Goal: Task Accomplishment & Management: Manage account settings

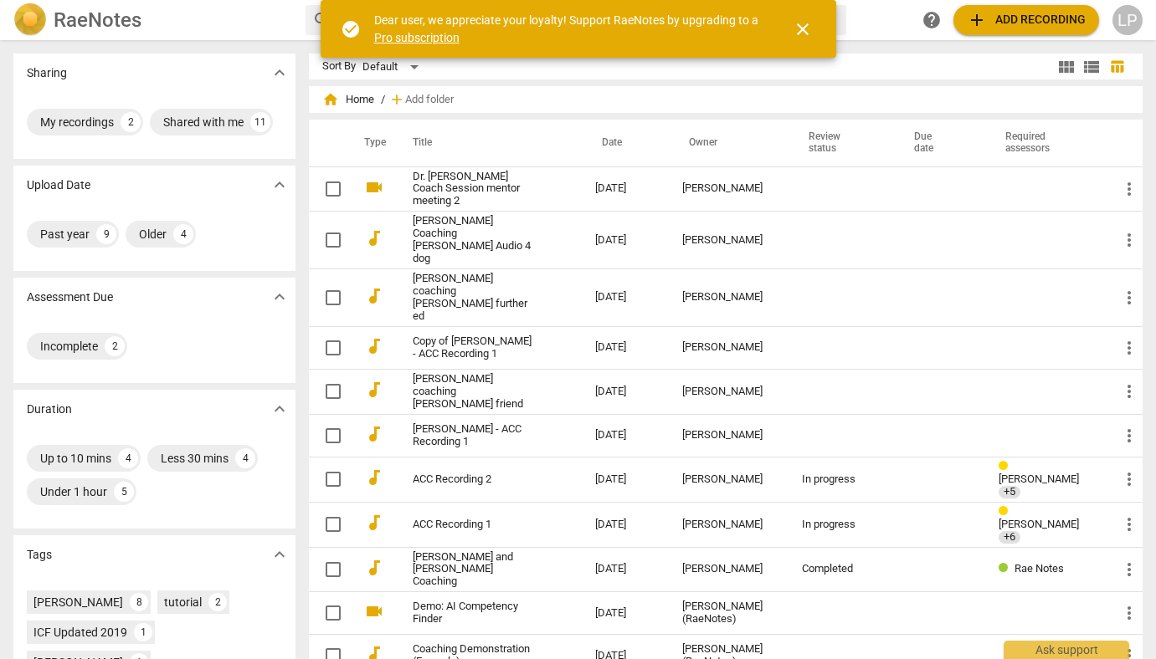
click at [1125, 19] on div "LP" at bounding box center [1127, 20] width 30 height 30
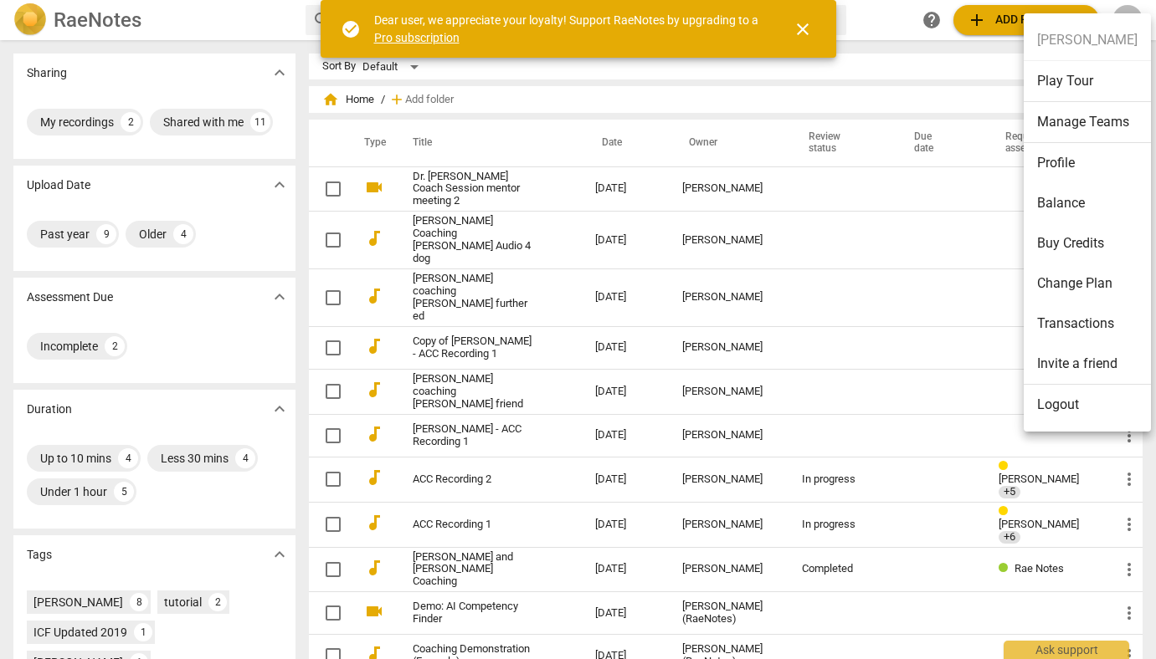
click at [1080, 123] on li "Manage Teams" at bounding box center [1086, 122] width 127 height 41
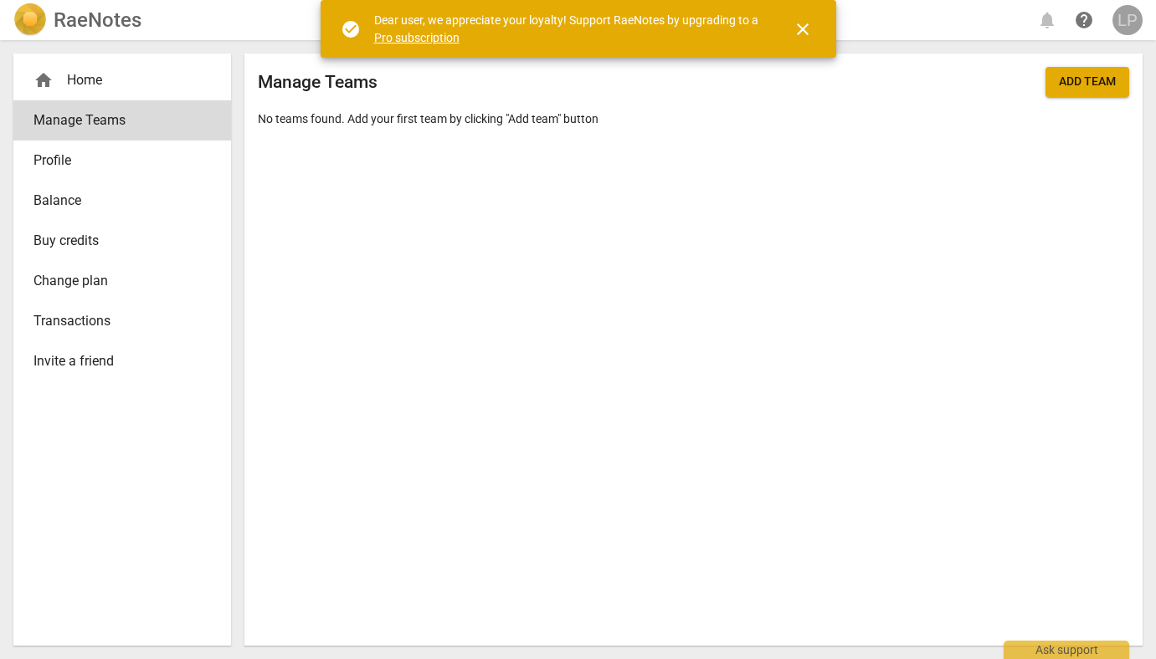
click at [1130, 16] on div "LP" at bounding box center [1127, 20] width 30 height 30
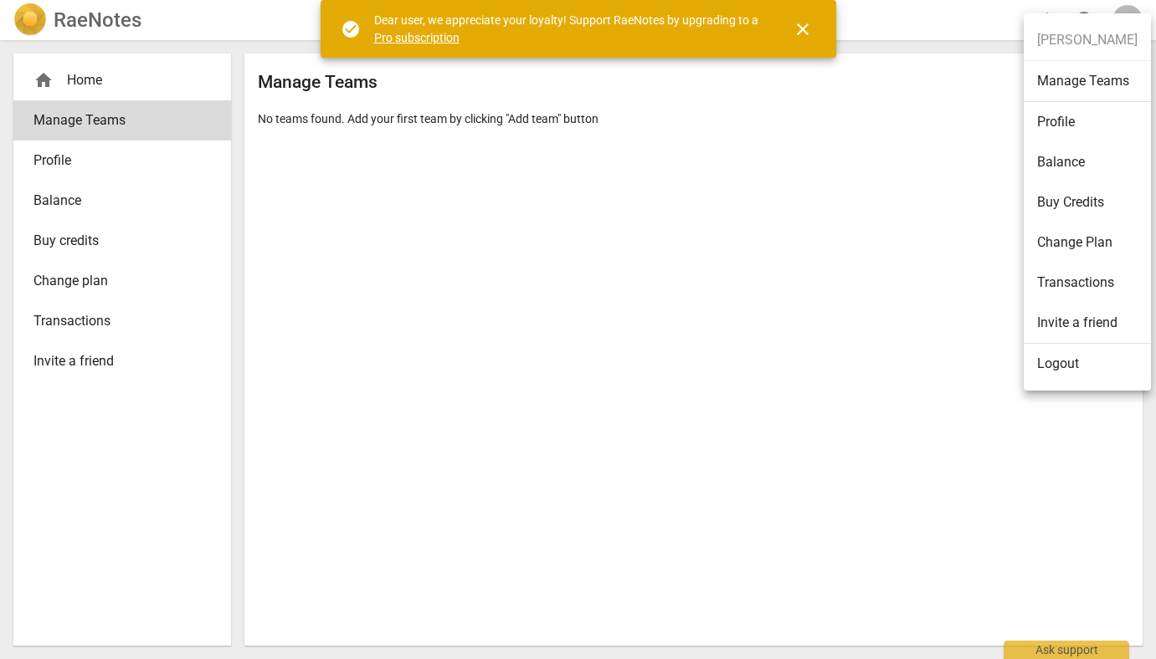
click at [1064, 358] on li "Logout" at bounding box center [1086, 364] width 127 height 40
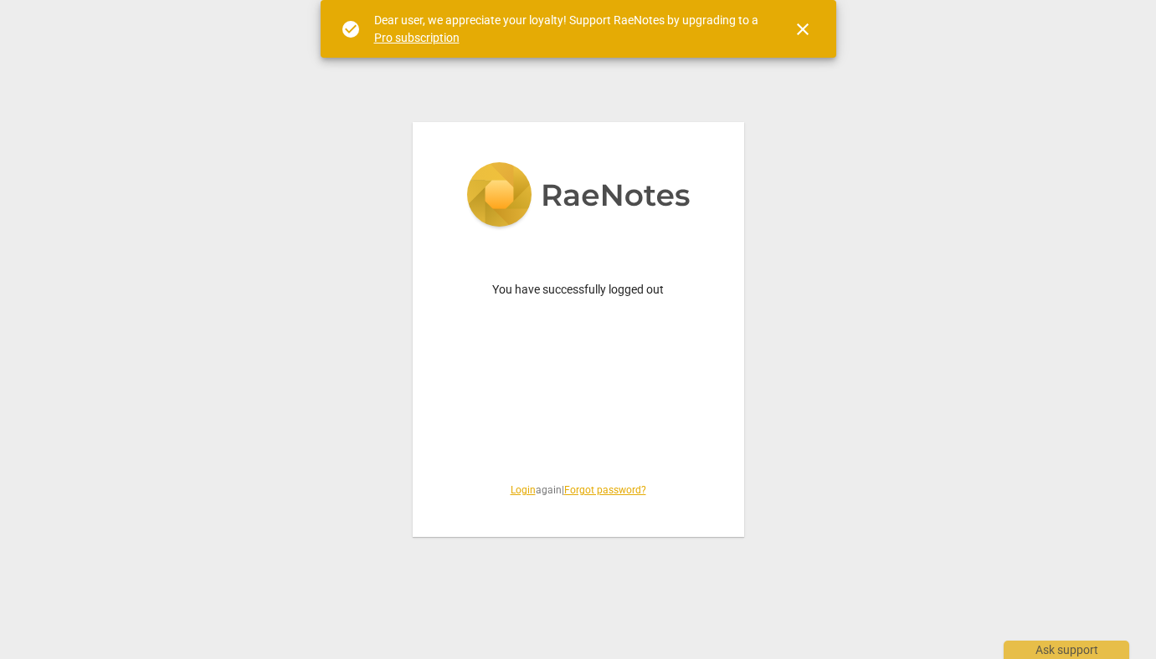
click at [611, 594] on div "You have successfully logged out Login again | Forgot password?" at bounding box center [578, 329] width 1156 height 659
click at [807, 29] on span "close" at bounding box center [802, 29] width 20 height 20
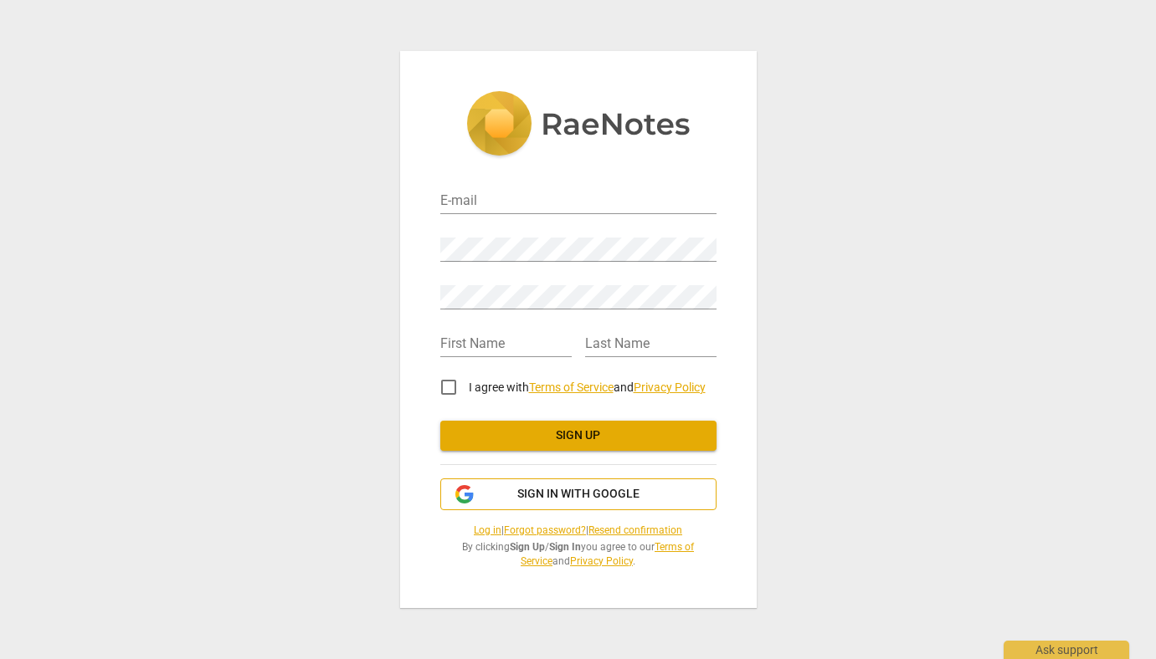
click at [580, 497] on span "Sign in with Google" at bounding box center [578, 494] width 122 height 17
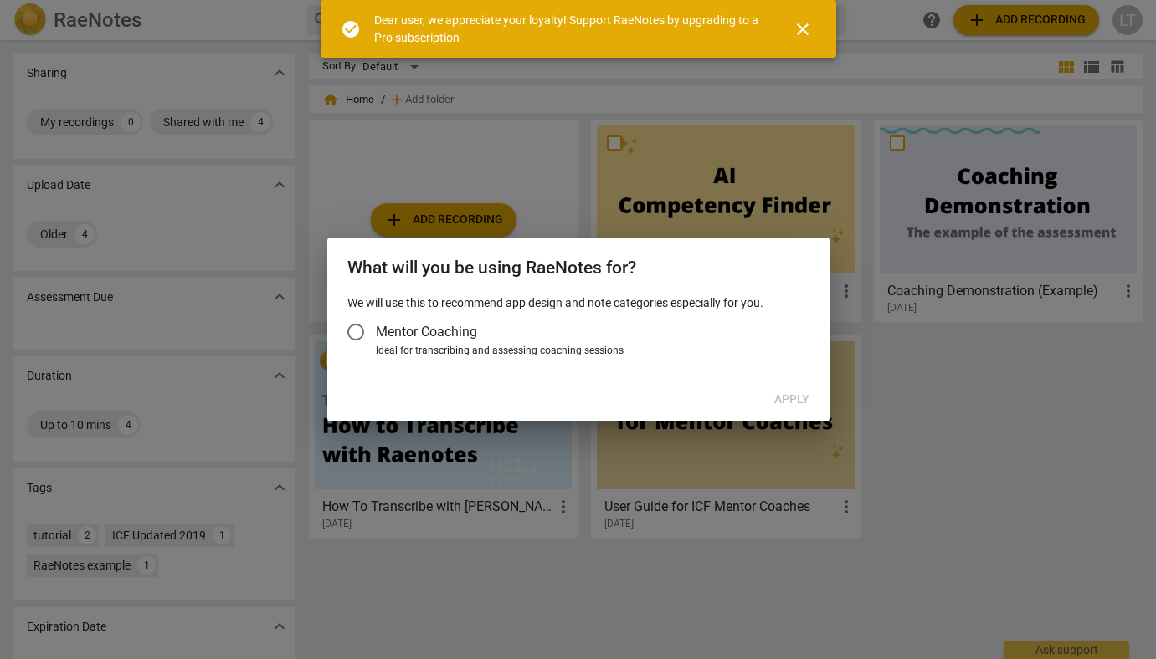
click at [358, 336] on input "Mentor Coaching" at bounding box center [356, 332] width 40 height 40
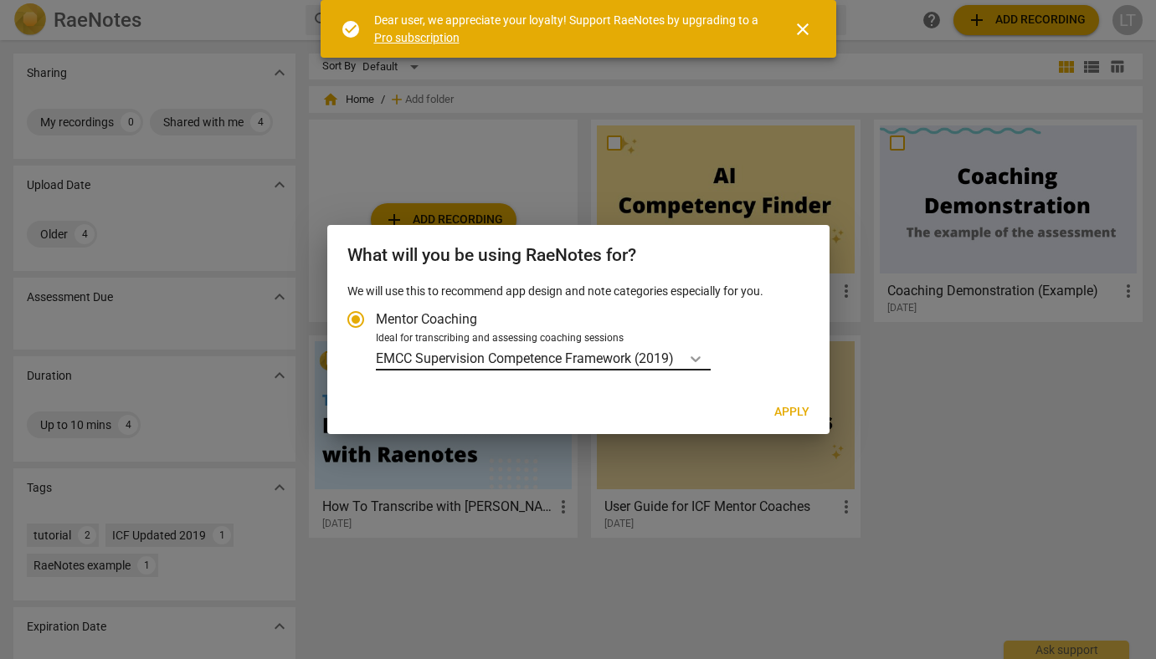
click at [699, 356] on icon "Account type" at bounding box center [695, 359] width 17 height 17
click at [0, 0] on input "Ideal for transcribing and assessing coaching sessions EMCC Supervision Compete…" at bounding box center [0, 0] width 0 height 0
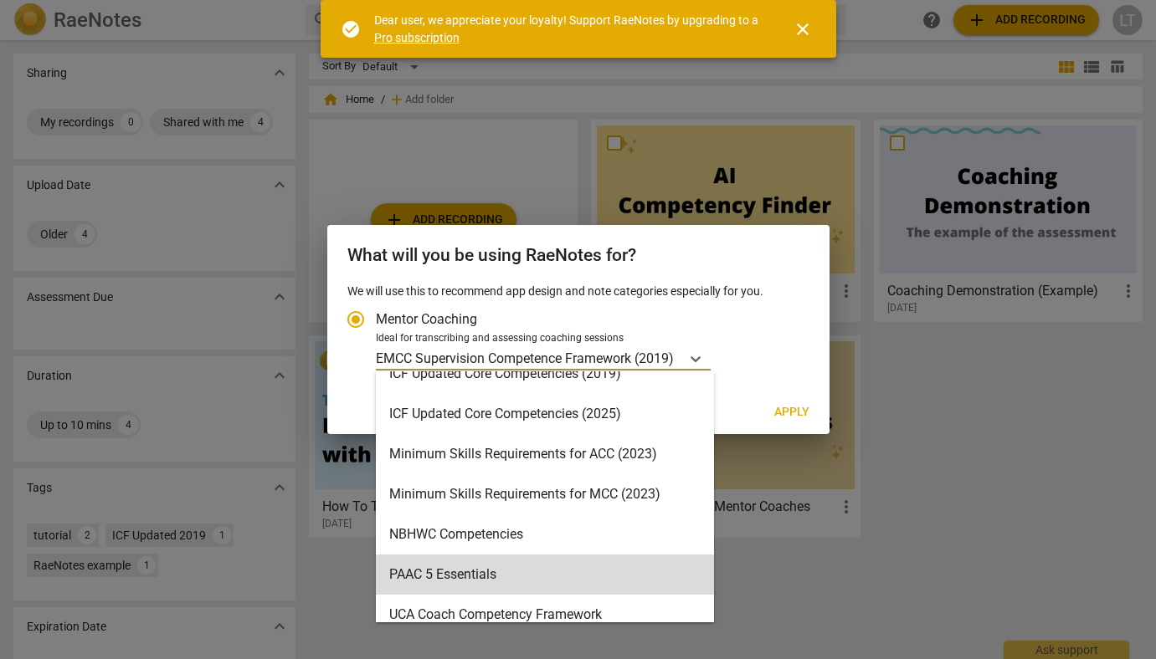
scroll to position [349, 0]
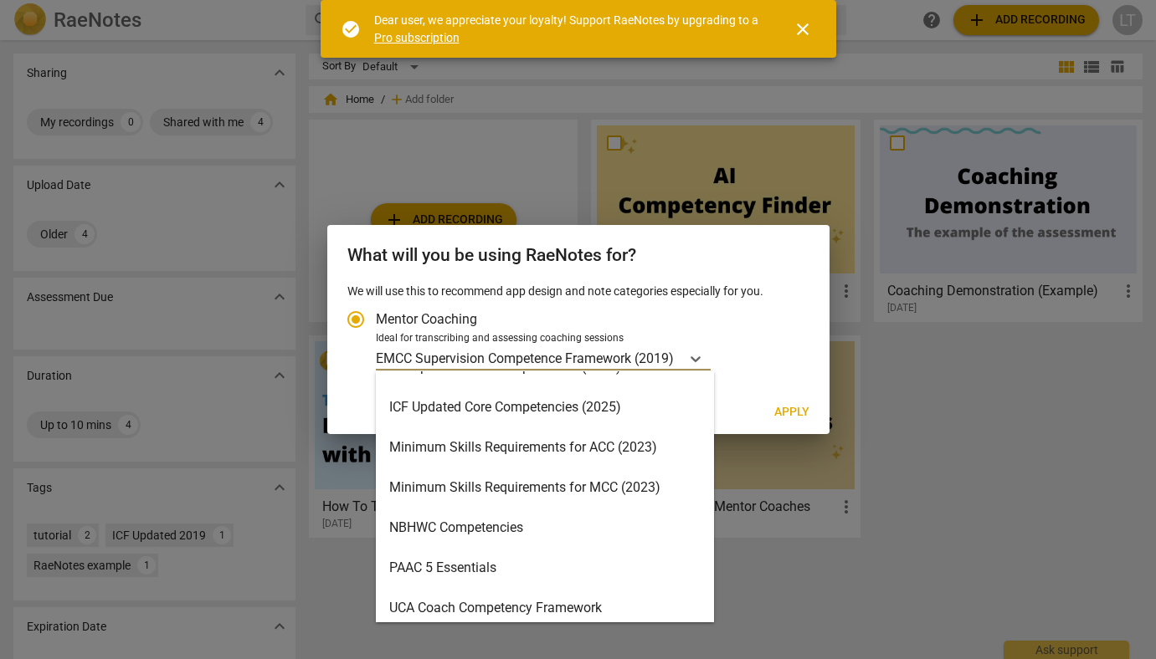
click at [520, 454] on div "Minimum Skills Requirements for ACC (2023)" at bounding box center [545, 448] width 338 height 40
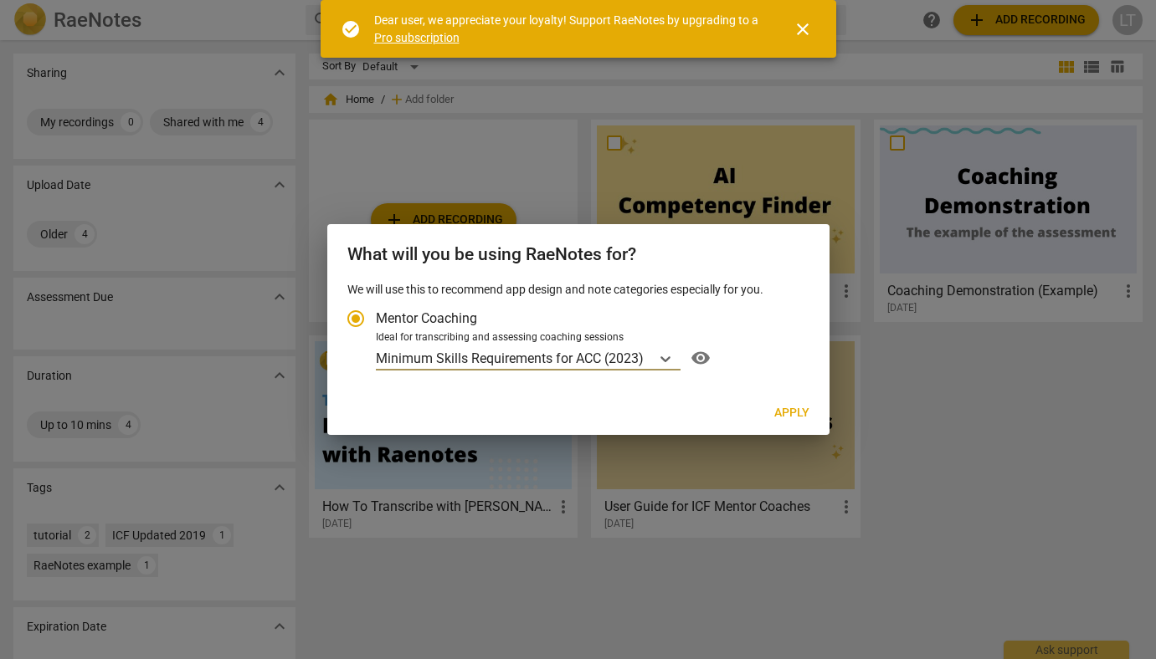
click at [795, 410] on span "Apply" at bounding box center [791, 413] width 35 height 17
radio input "false"
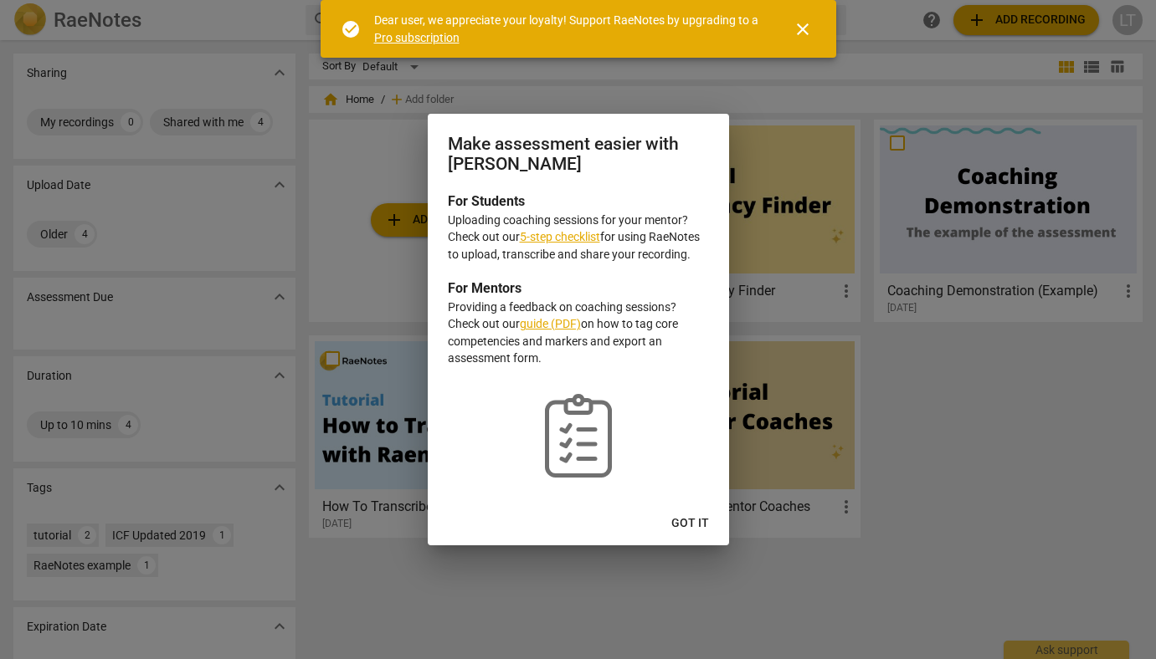
click at [549, 325] on link "guide (PDF)" at bounding box center [550, 323] width 61 height 13
click at [699, 520] on span "Got it" at bounding box center [690, 523] width 38 height 17
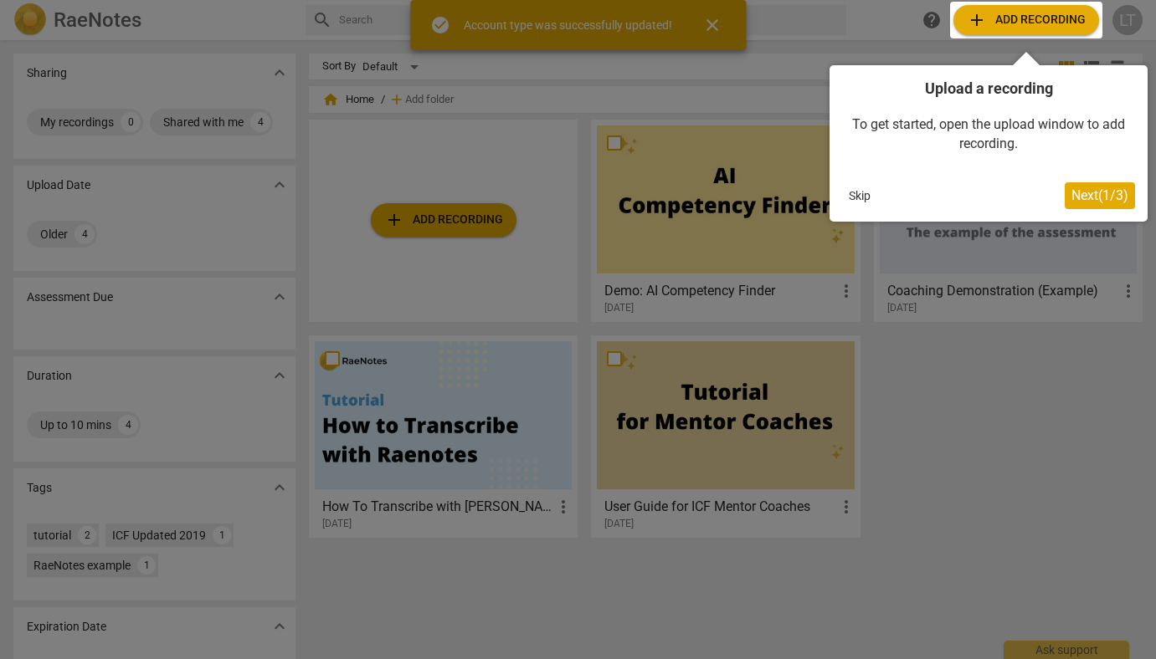
click at [1089, 196] on span "Next ( 1 / 3 )" at bounding box center [1099, 195] width 57 height 16
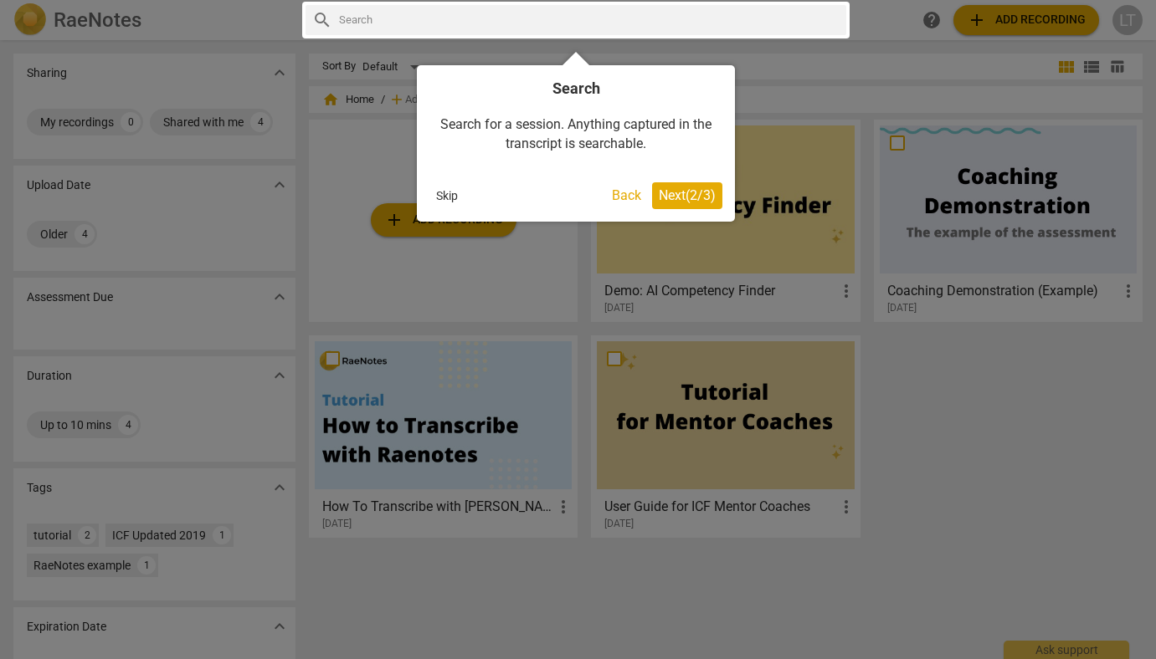
click at [691, 203] on button "Next ( 2 / 3 )" at bounding box center [687, 195] width 70 height 27
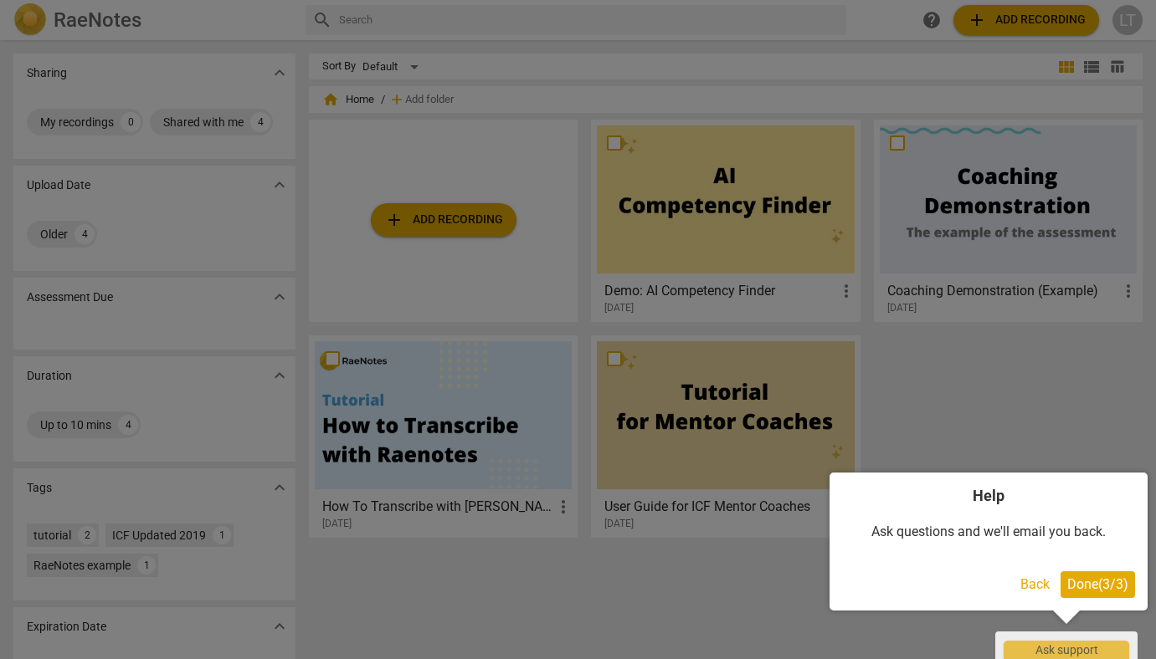
click at [1098, 583] on span "Done ( 3 / 3 )" at bounding box center [1097, 585] width 61 height 16
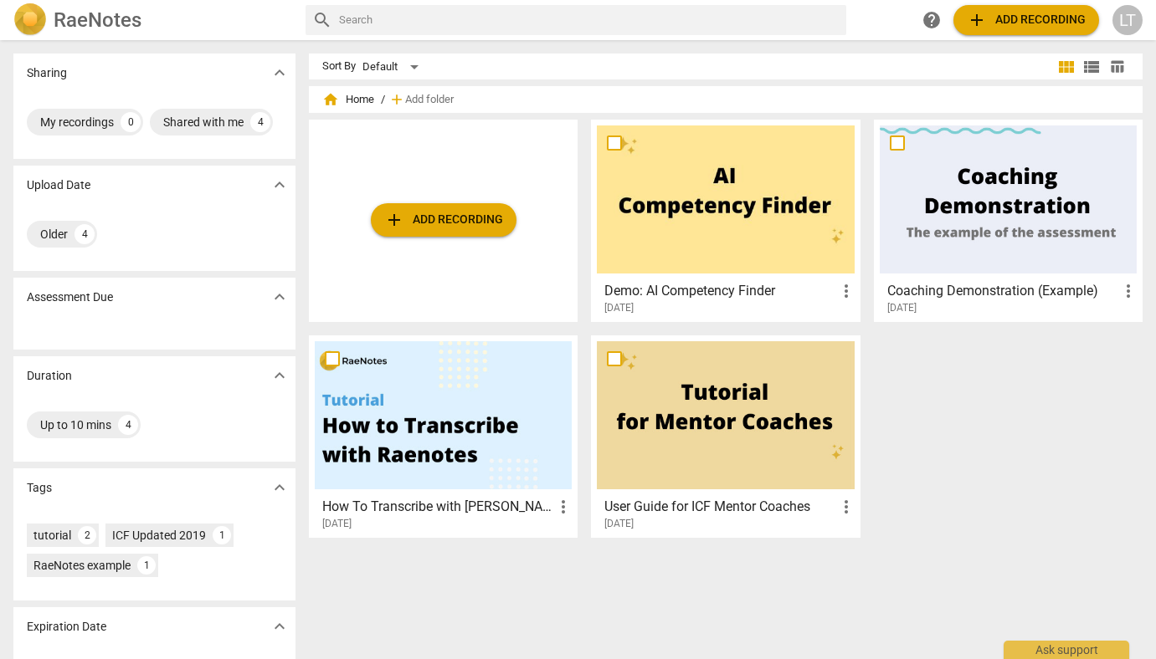
click at [1130, 23] on div "LT" at bounding box center [1127, 20] width 30 height 30
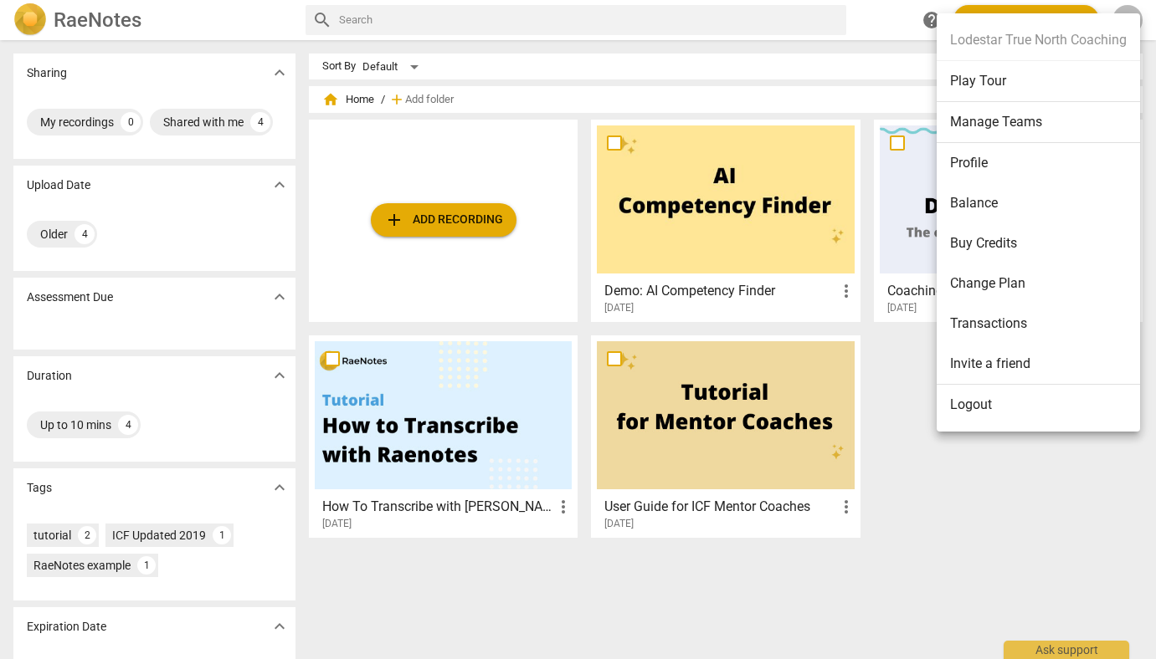
click at [996, 280] on li "Change Plan" at bounding box center [1037, 284] width 203 height 40
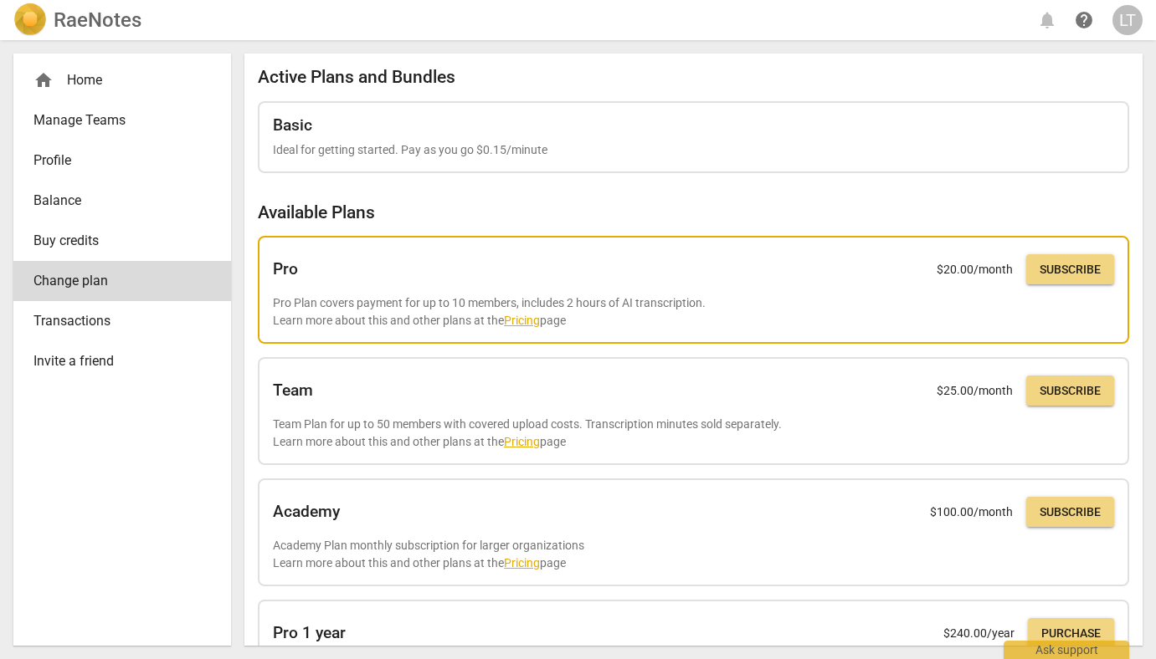
click at [1046, 270] on span "Subscribe" at bounding box center [1069, 270] width 61 height 17
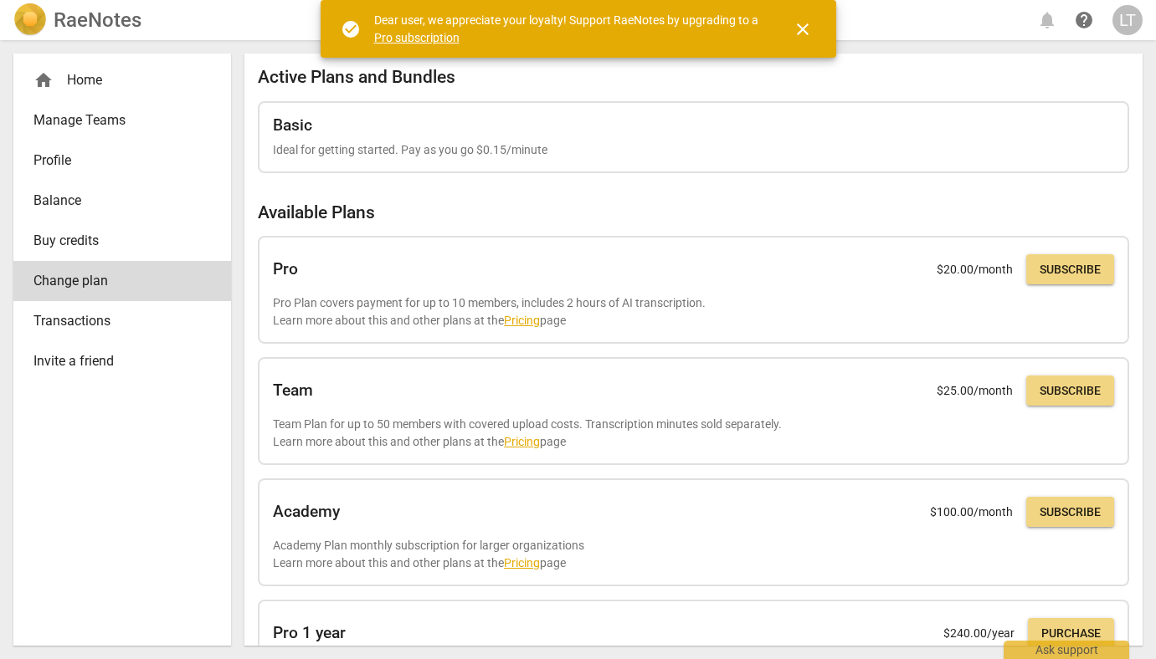
click at [72, 120] on span "Manage Teams" at bounding box center [115, 120] width 164 height 20
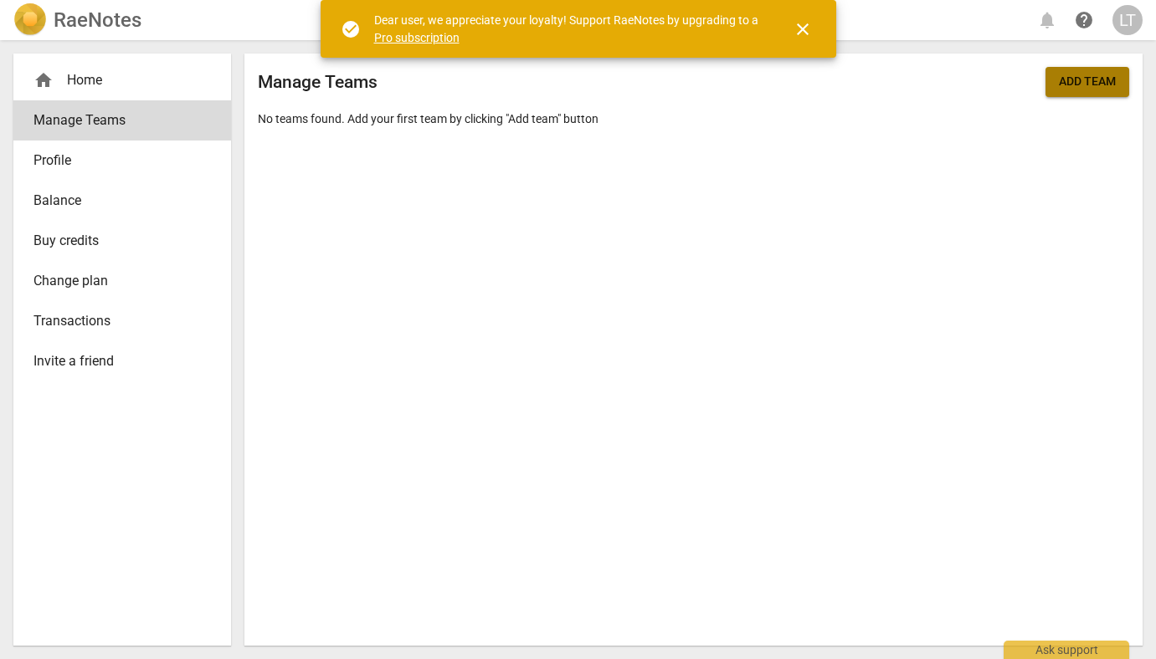
click at [1084, 85] on span "Add team" at bounding box center [1086, 82] width 57 height 17
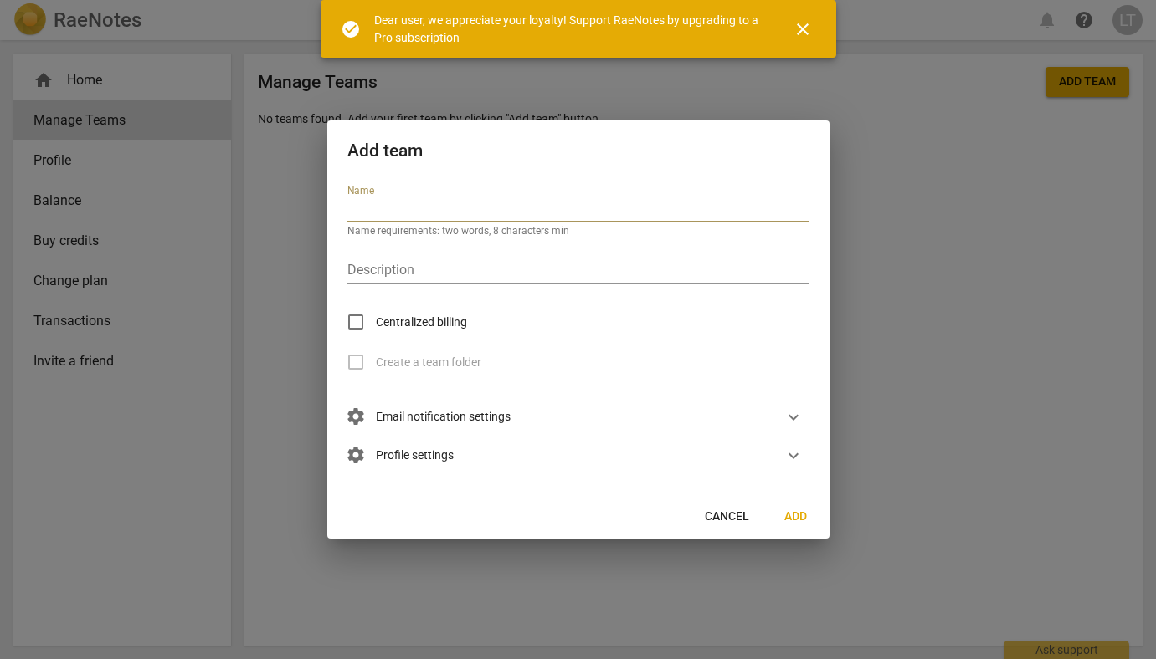
click at [794, 421] on span "expand_more" at bounding box center [793, 417] width 20 height 20
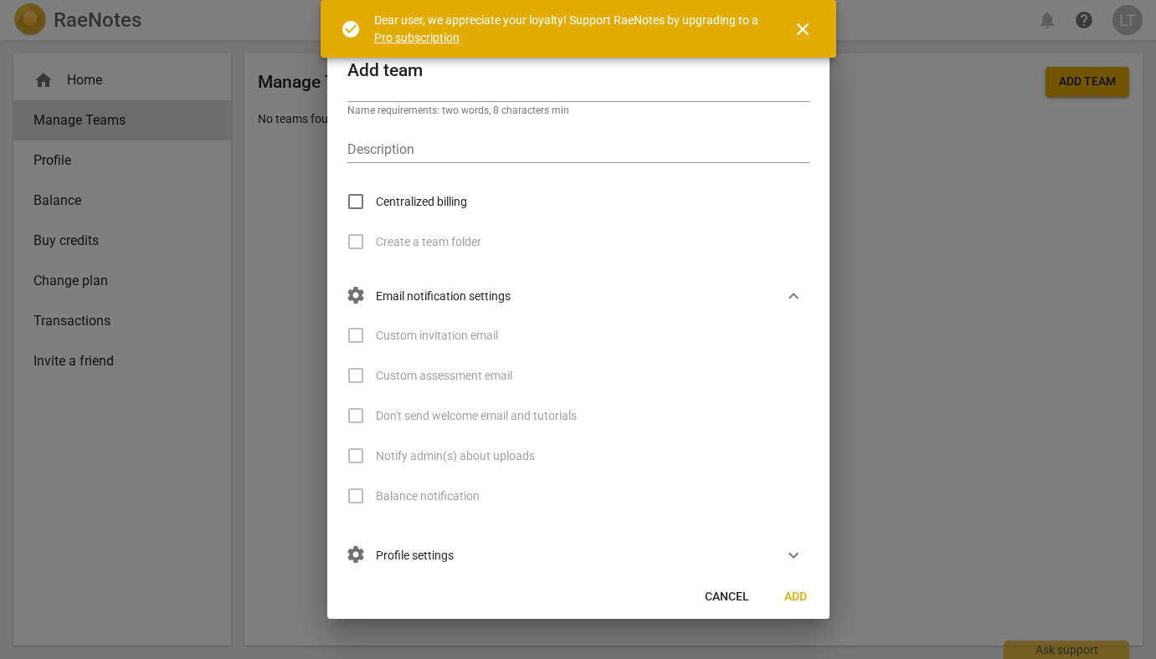
scroll to position [59, 0]
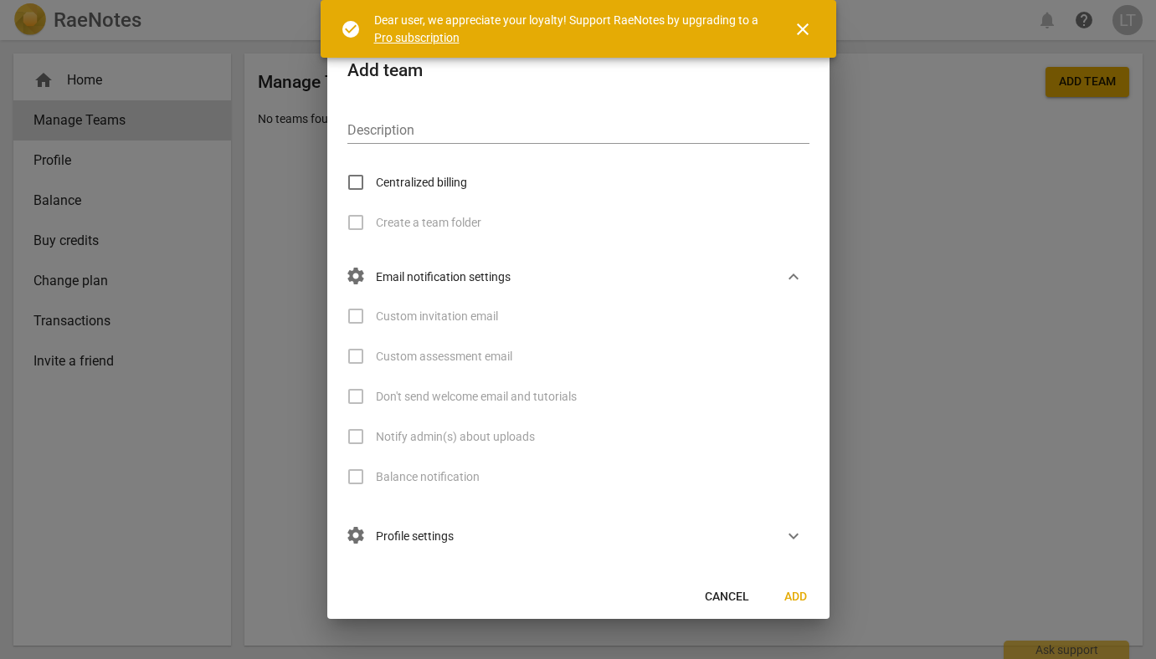
click at [788, 535] on span "expand_more" at bounding box center [793, 536] width 20 height 20
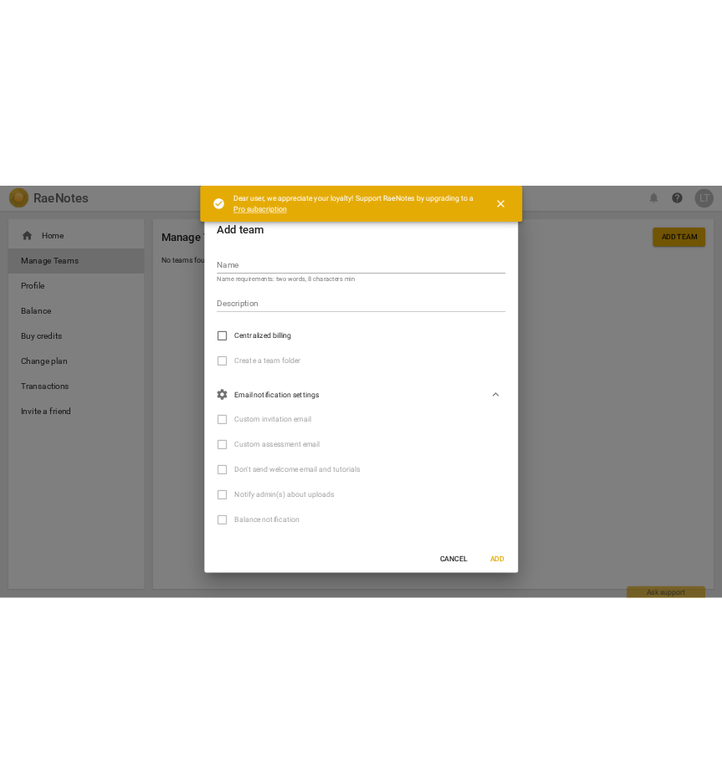
scroll to position [0, 0]
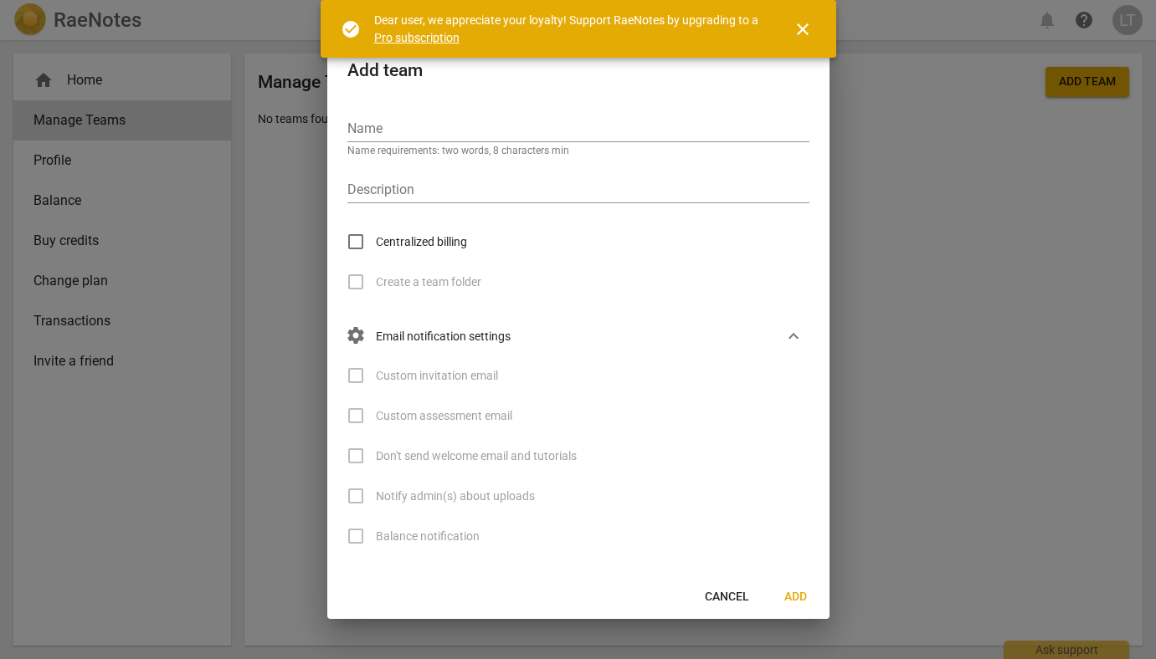
click at [735, 592] on span "Cancel" at bounding box center [727, 597] width 44 height 17
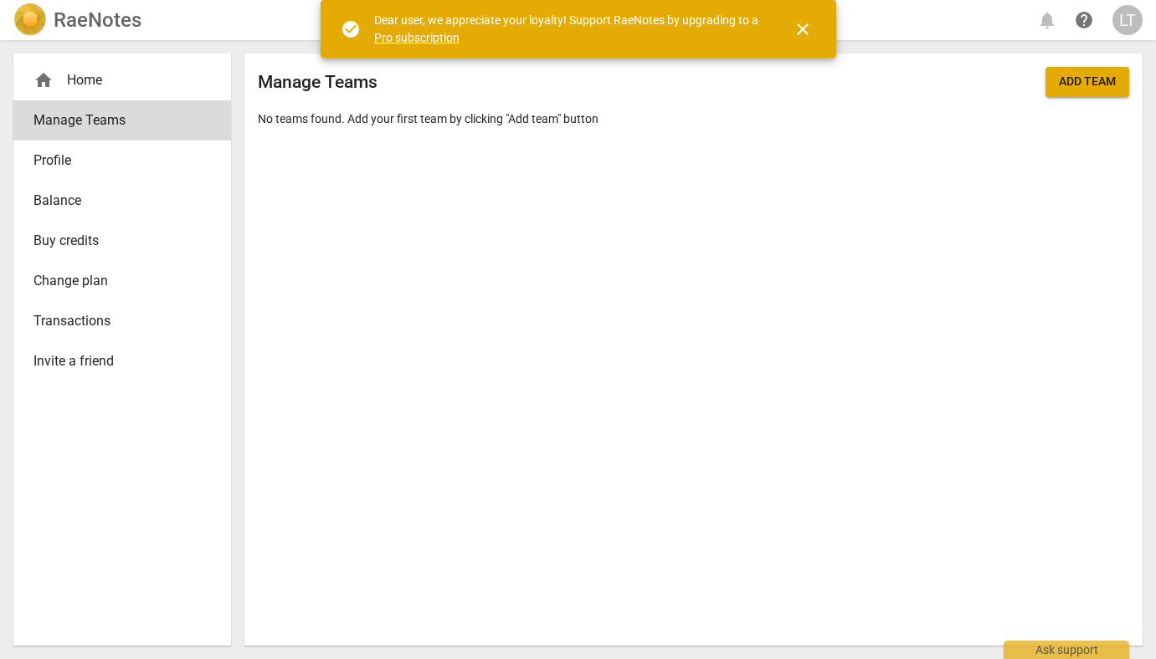
click at [802, 29] on span "close" at bounding box center [802, 29] width 20 height 20
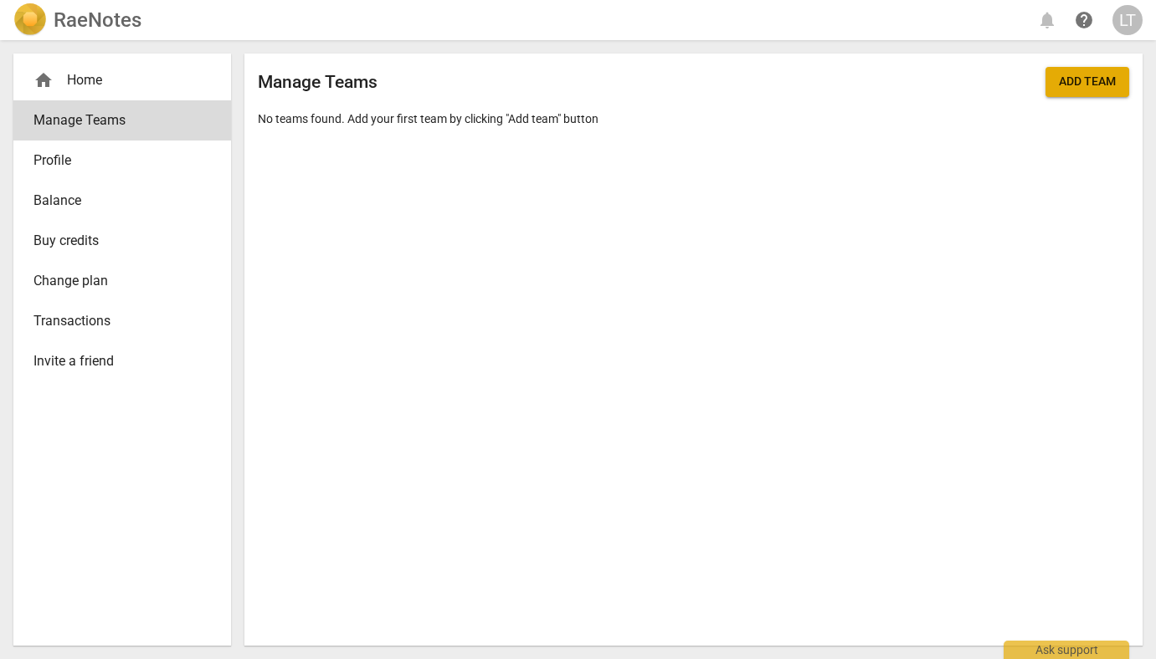
click at [91, 370] on span "Invite a friend" at bounding box center [115, 361] width 164 height 20
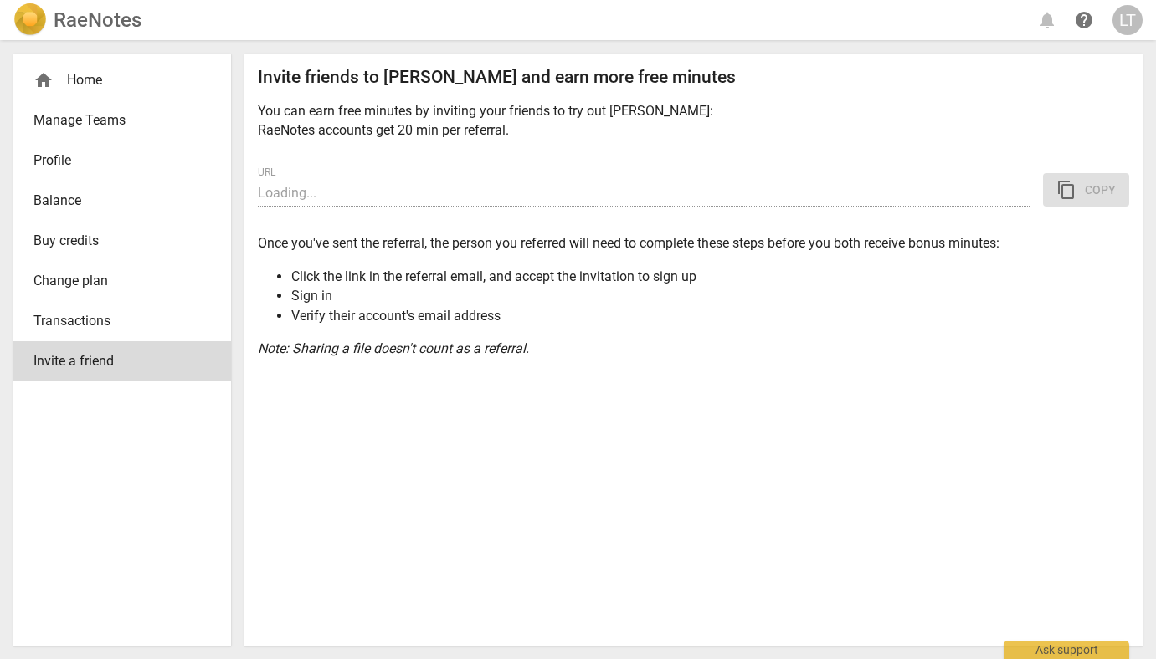
type input "[URL][DOMAIN_NAME]"
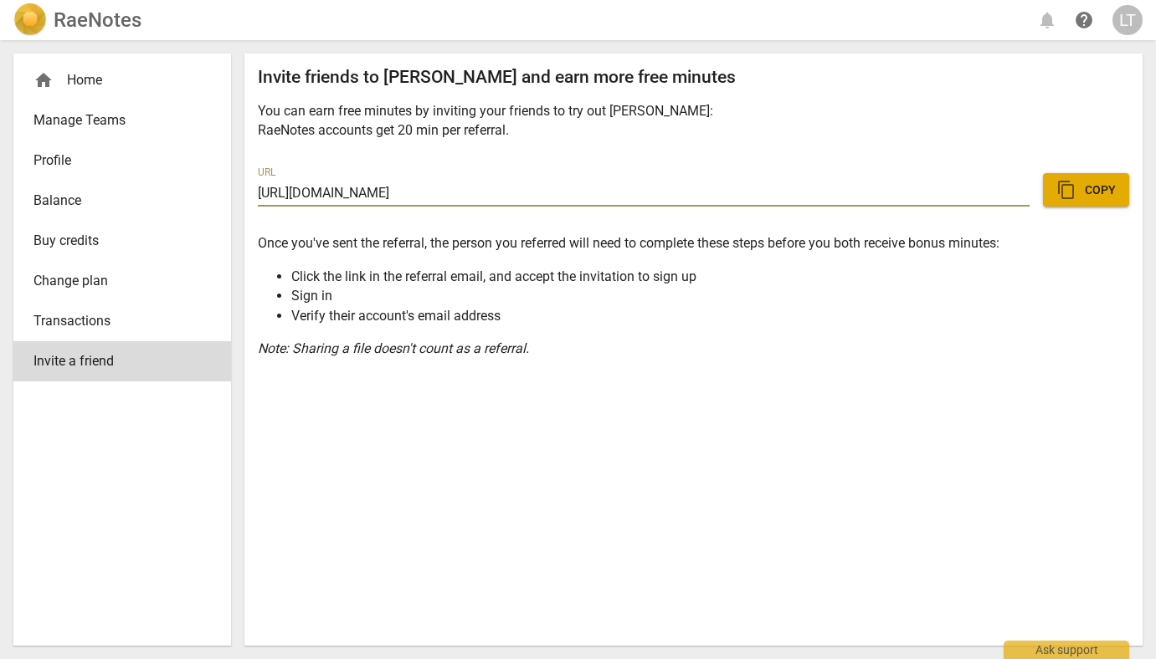
click at [161, 420] on div "home Home Manage Teams Profile Balance Buy credits Change plan Transactions Inv…" at bounding box center [122, 350] width 218 height 592
click at [82, 87] on div "home Home" at bounding box center [115, 80] width 164 height 20
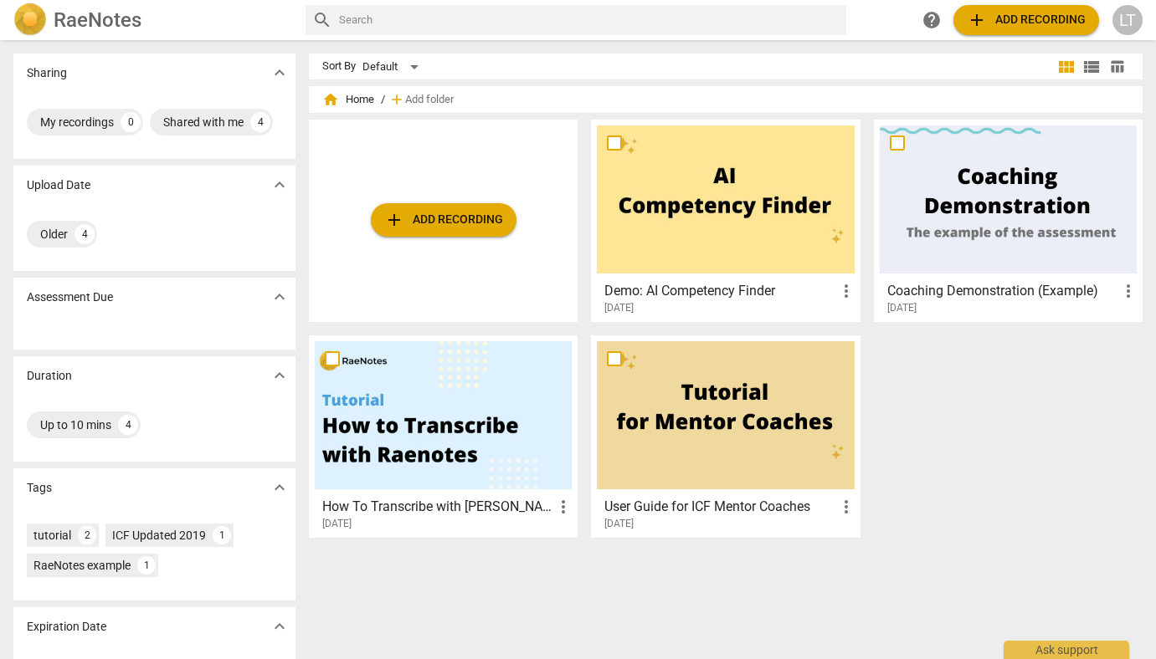
click at [1084, 64] on span "view_list" at bounding box center [1091, 67] width 20 height 20
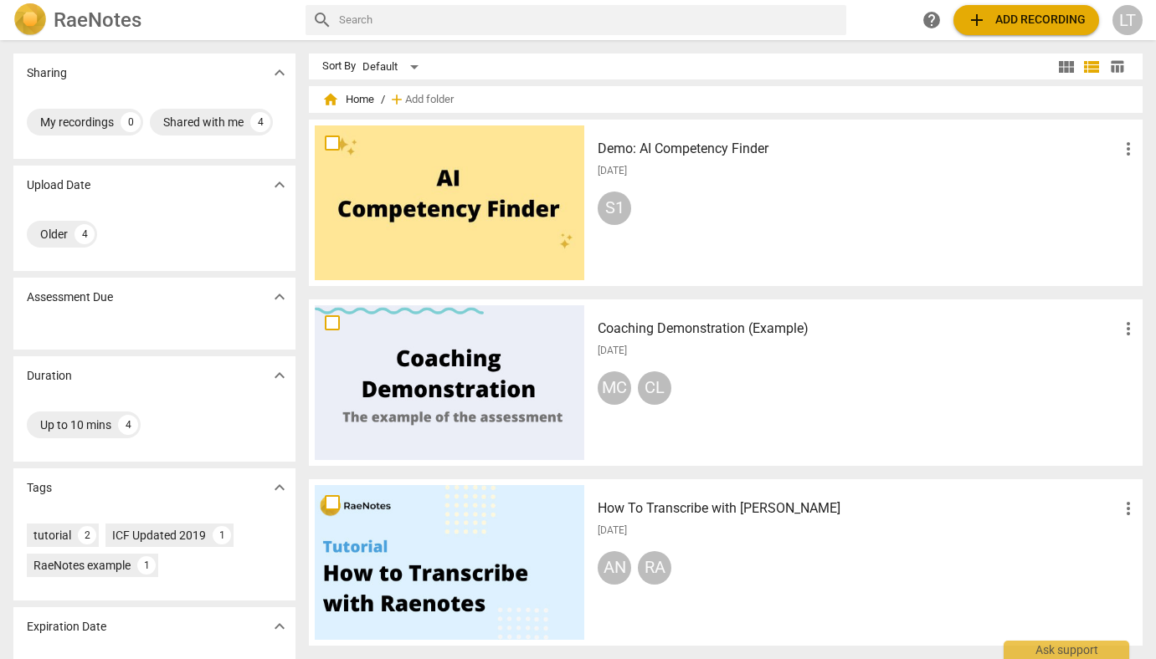
click at [100, 18] on h2 "RaeNotes" at bounding box center [98, 19] width 88 height 23
click at [1110, 64] on span "table_chart" at bounding box center [1117, 67] width 16 height 16
